Goal: Find specific page/section

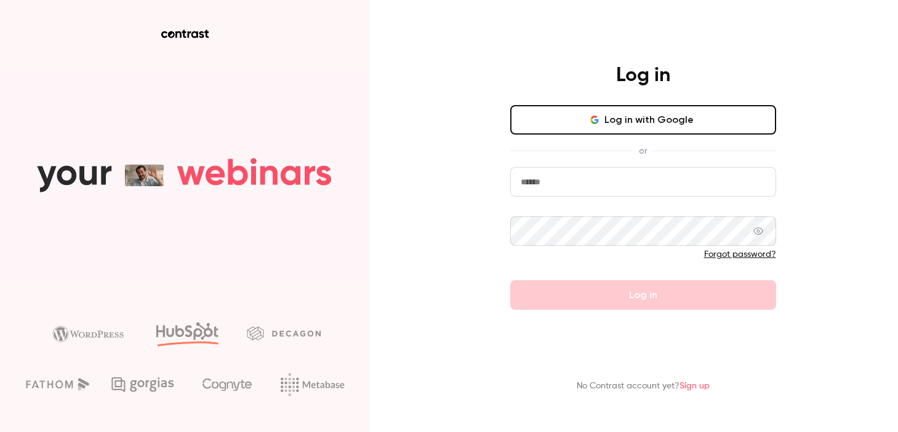
type input "**********"
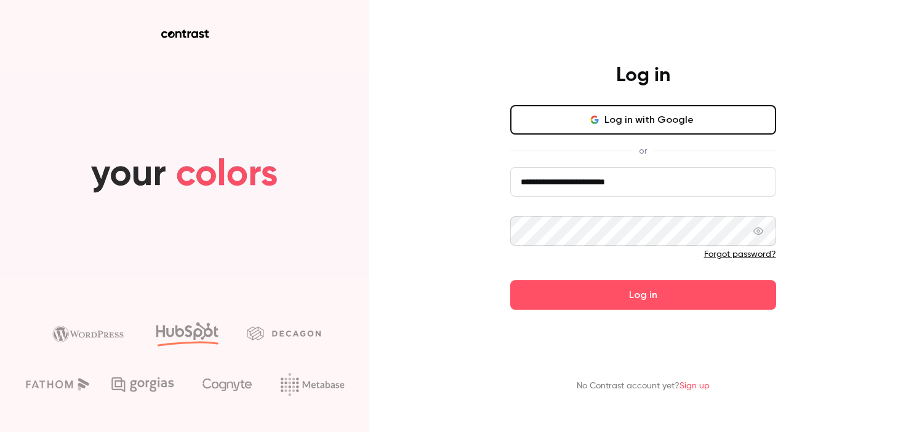
click at [626, 121] on button "Log in with Google" at bounding box center [643, 120] width 266 height 30
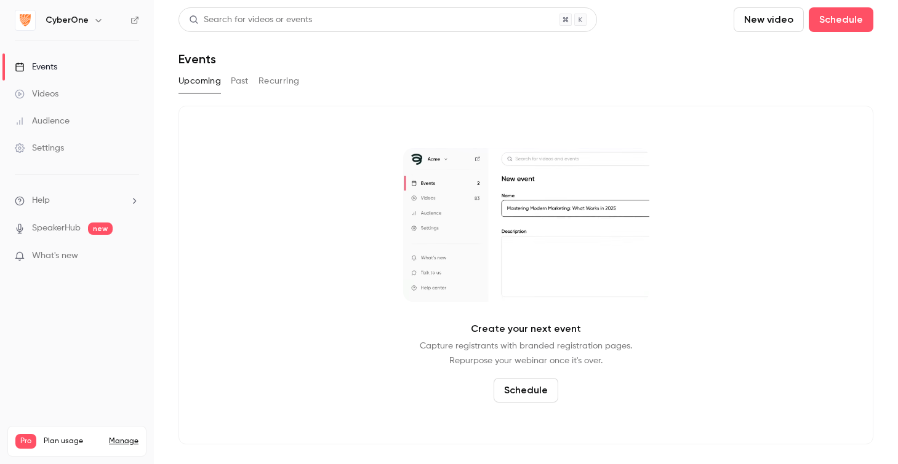
click at [242, 87] on button "Past" at bounding box center [240, 81] width 18 height 20
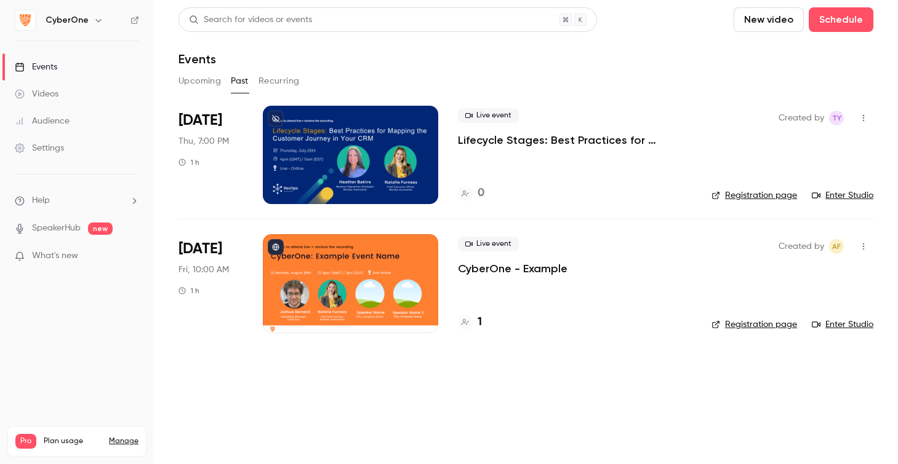
click at [78, 20] on h6 "CyberOne" at bounding box center [67, 20] width 43 height 12
click at [95, 20] on icon "button" at bounding box center [99, 20] width 10 height 10
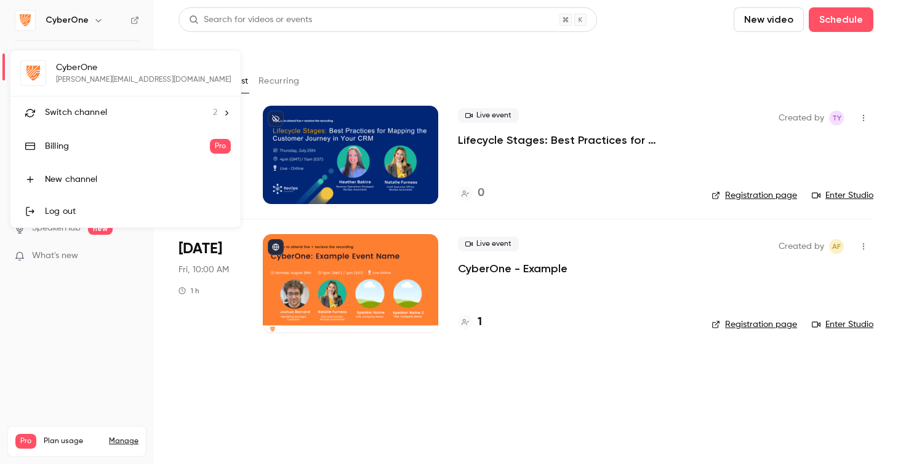
click at [213, 114] on span "2" at bounding box center [215, 112] width 4 height 13
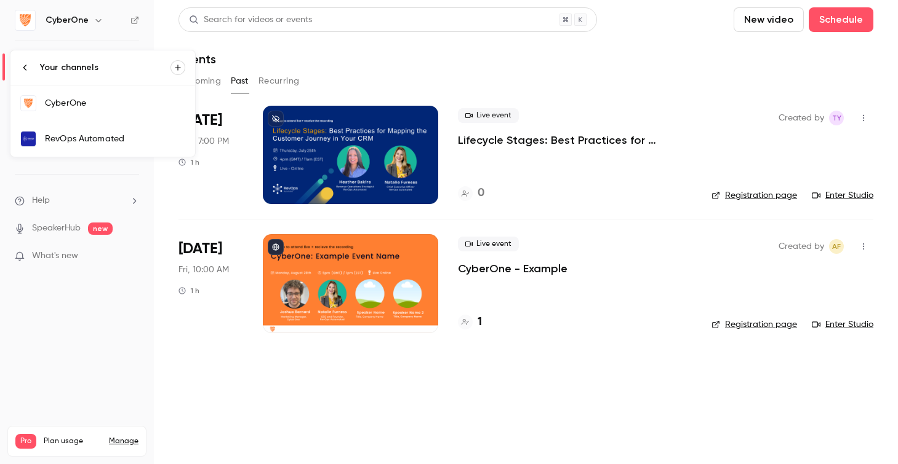
click at [146, 140] on div "RevOps Automated" at bounding box center [115, 139] width 140 height 12
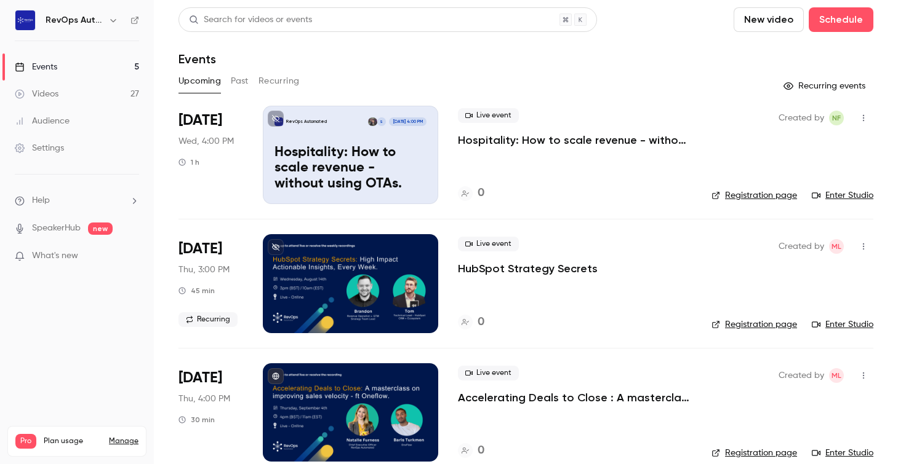
click at [345, 152] on p "Hospitality: How to scale revenue - without using OTAs." at bounding box center [350, 168] width 152 height 47
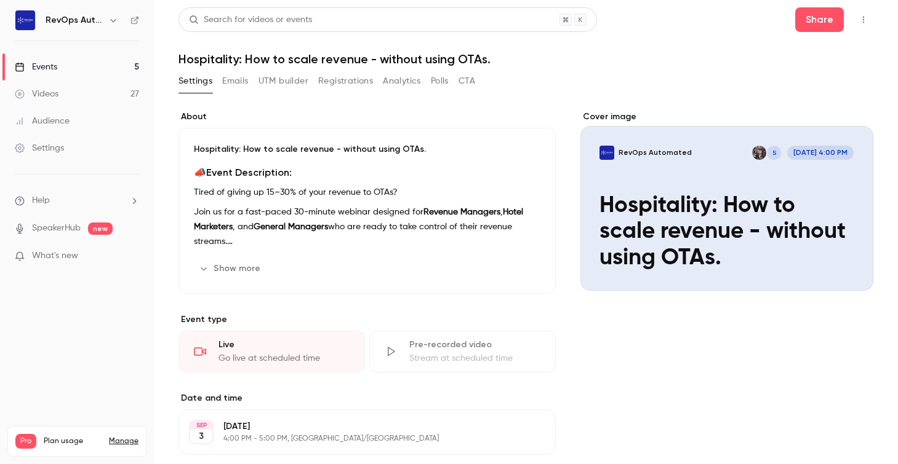
click at [369, 79] on button "Registrations" at bounding box center [345, 81] width 55 height 20
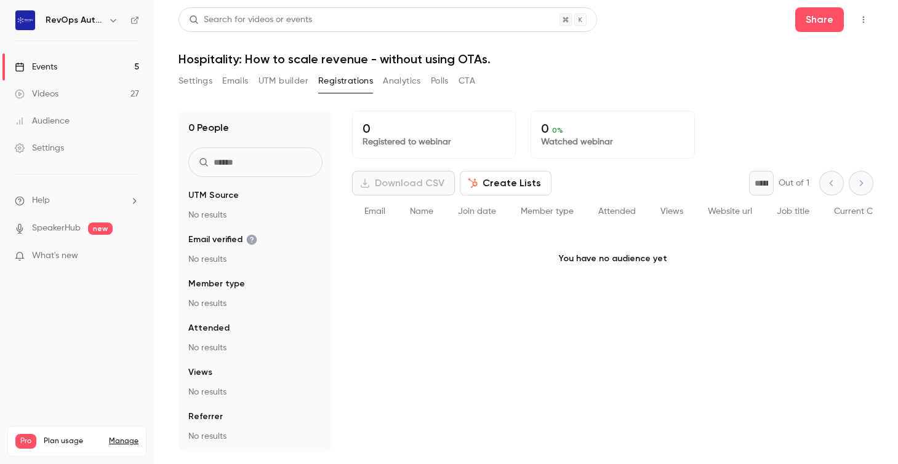
click at [188, 78] on button "Settings" at bounding box center [195, 81] width 34 height 20
